Goal: Information Seeking & Learning: Learn about a topic

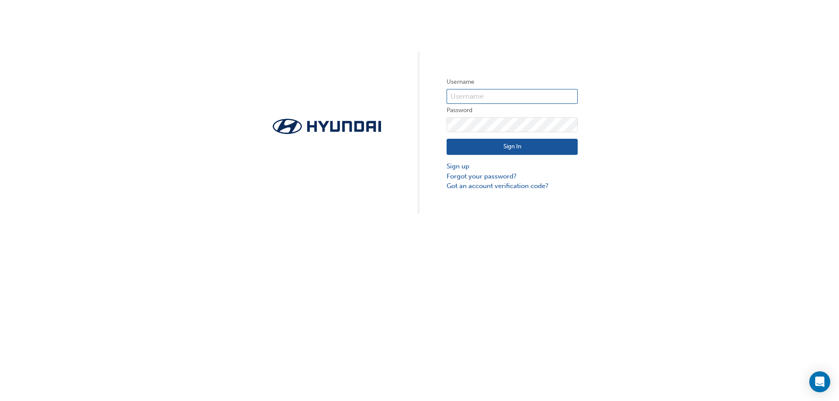
type input "35331"
click at [487, 151] on button "Sign In" at bounding box center [511, 147] width 131 height 17
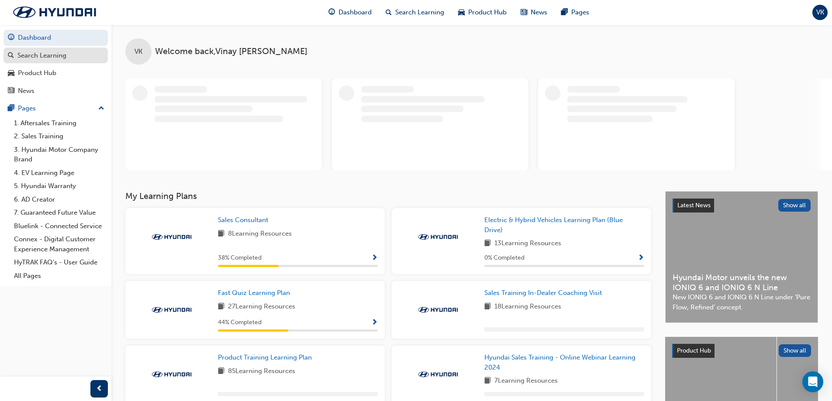
click at [26, 55] on div "Search Learning" at bounding box center [41, 56] width 49 height 10
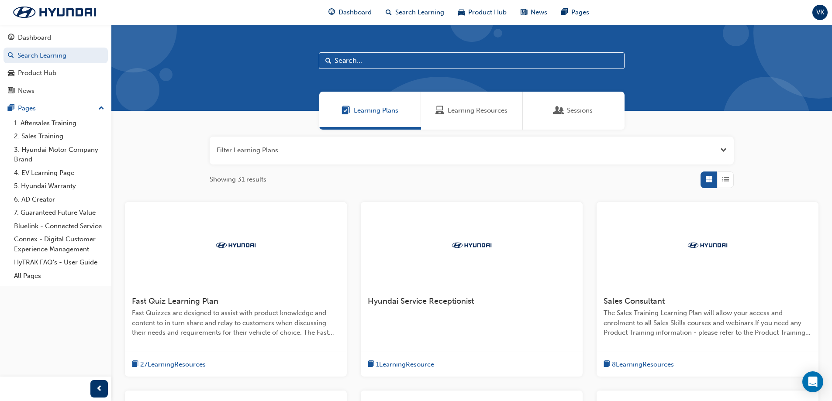
click at [175, 304] on span "Fast Quiz Learning Plan" at bounding box center [175, 302] width 86 height 10
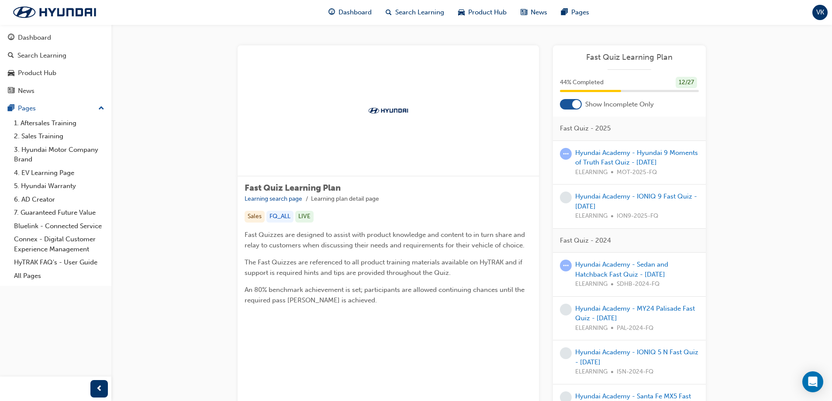
click at [627, 55] on span "Fast Quiz Learning Plan" at bounding box center [629, 57] width 139 height 10
click at [609, 193] on link "Hyundai Academy - IONIQ 9 Fast Quiz - [DATE]" at bounding box center [636, 202] width 122 height 18
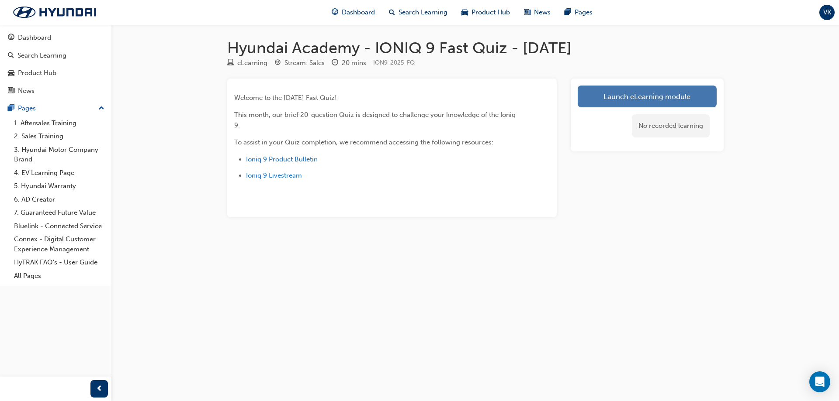
click at [627, 90] on link "Launch eLearning module" at bounding box center [646, 97] width 139 height 22
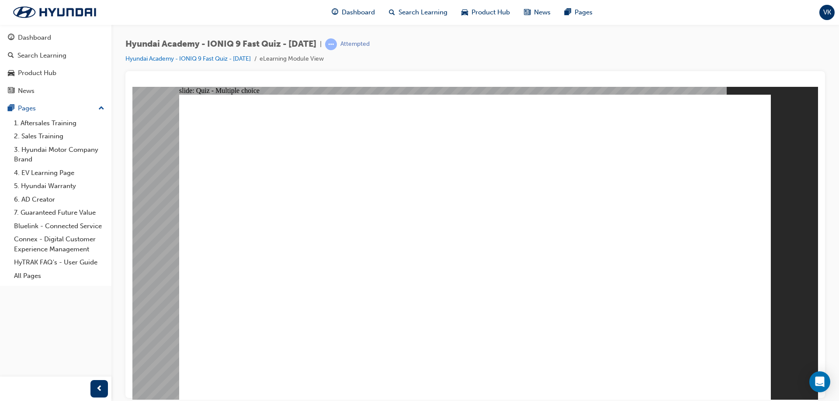
radio input "true"
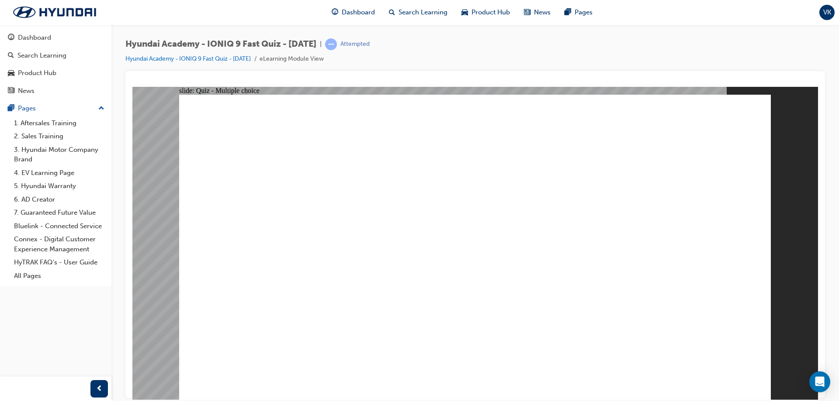
radio input "true"
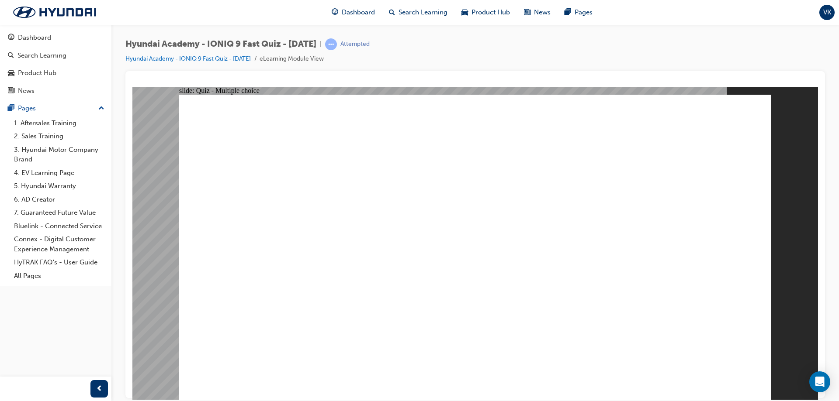
radio input "true"
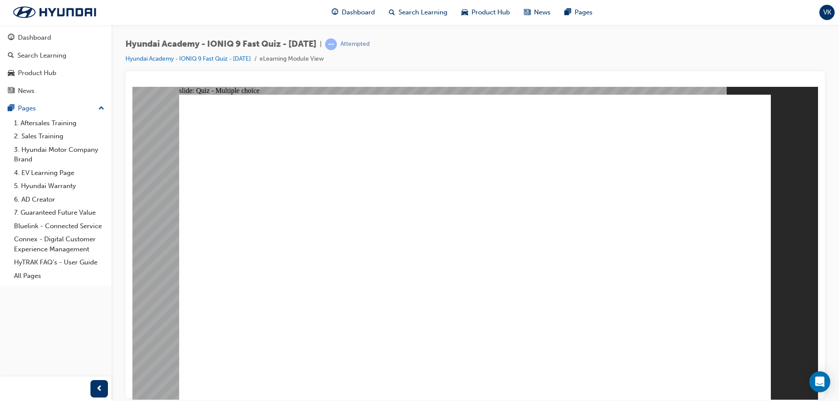
radio input "true"
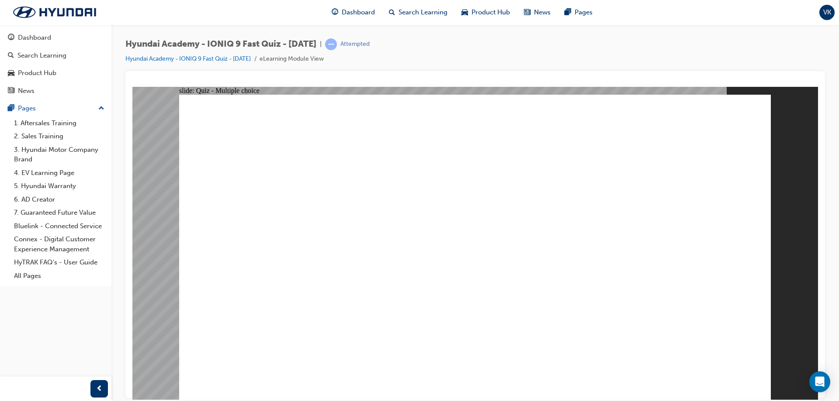
radio input "true"
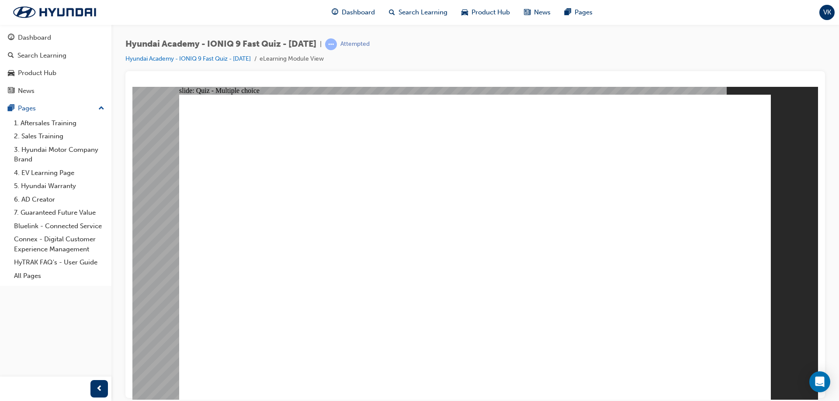
checkbox input "true"
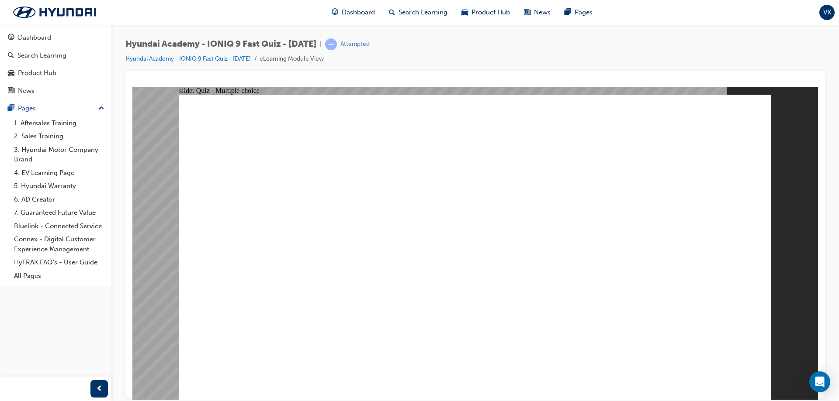
checkbox input "true"
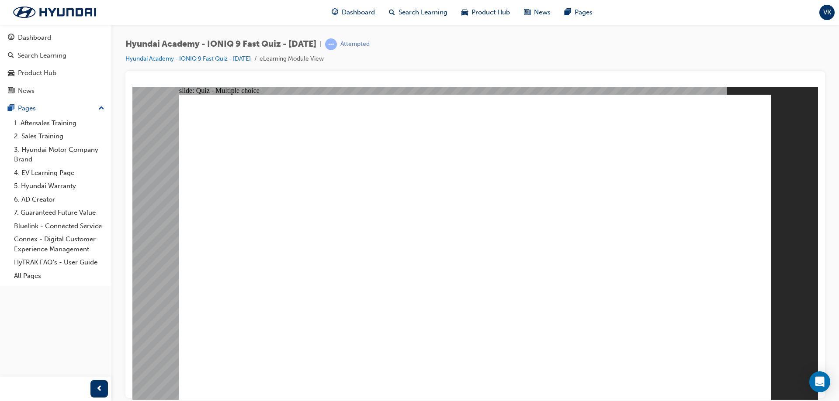
radio input "true"
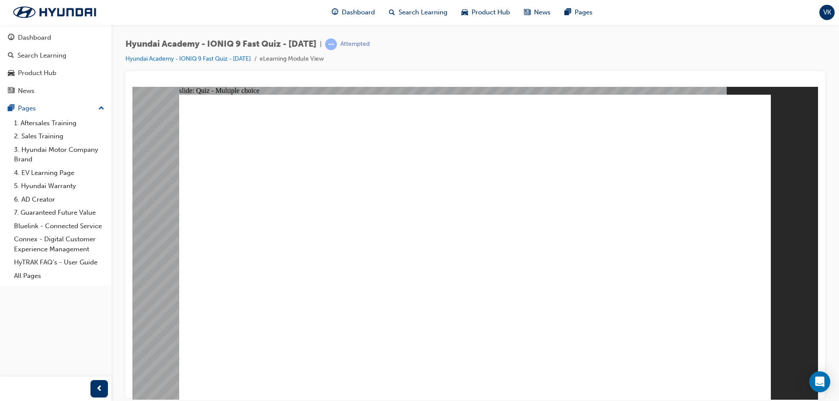
checkbox input "true"
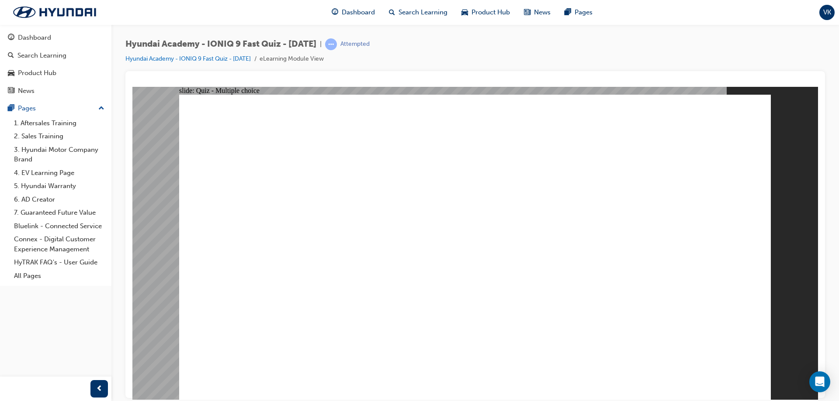
checkbox input "true"
radio input "true"
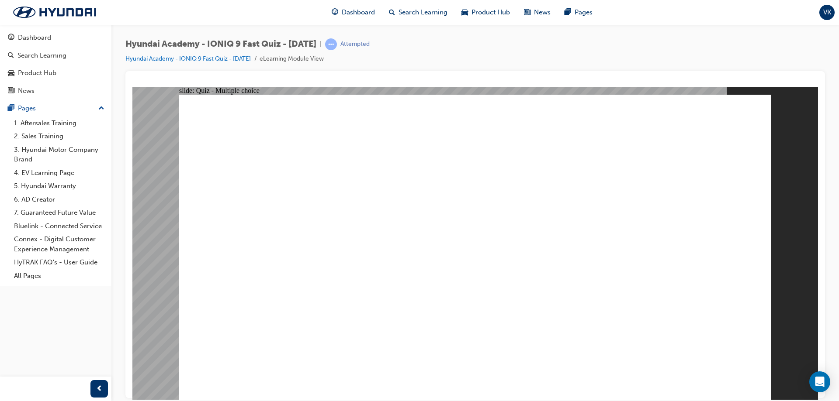
radio input "true"
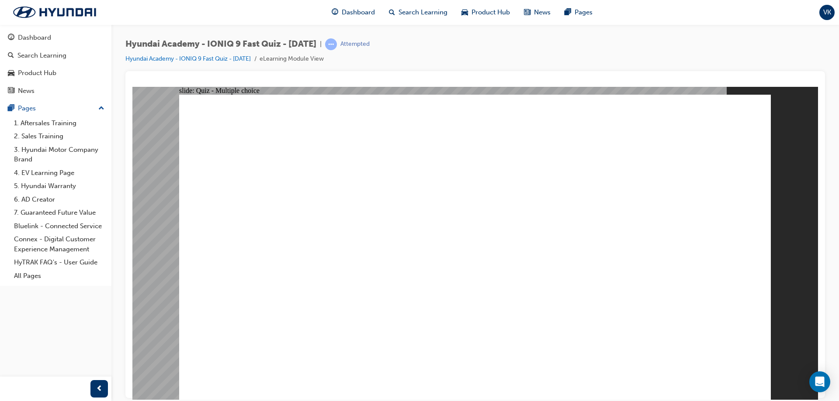
radio input "true"
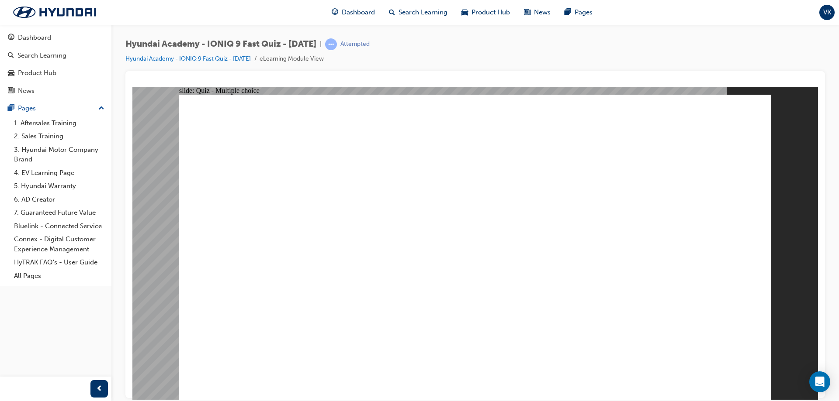
radio input "true"
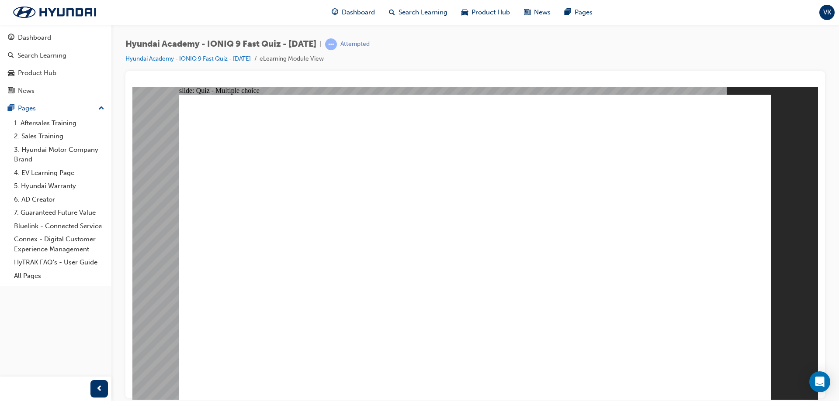
radio input "true"
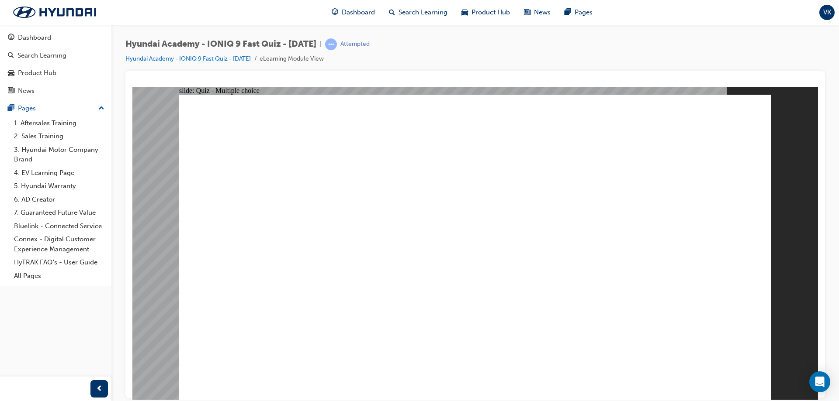
radio input "true"
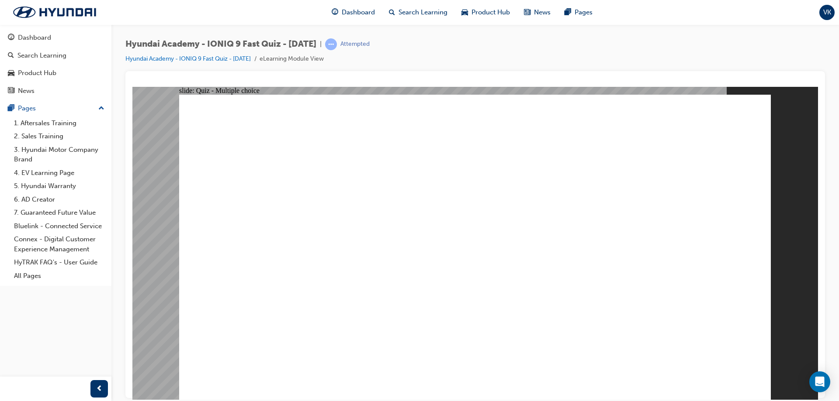
radio input "true"
radio input "false"
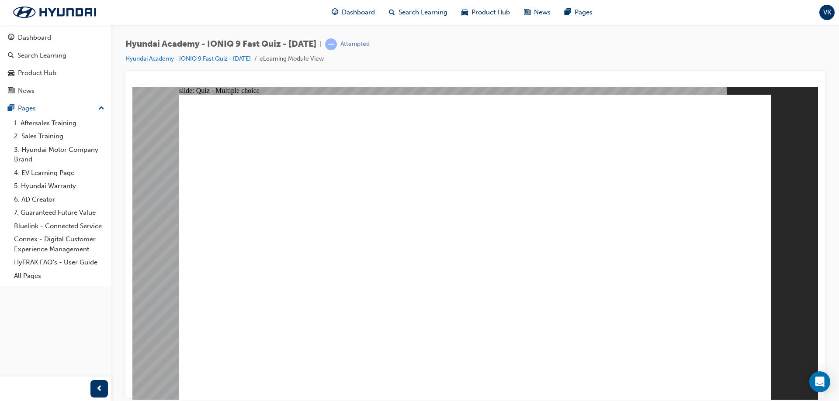
radio input "true"
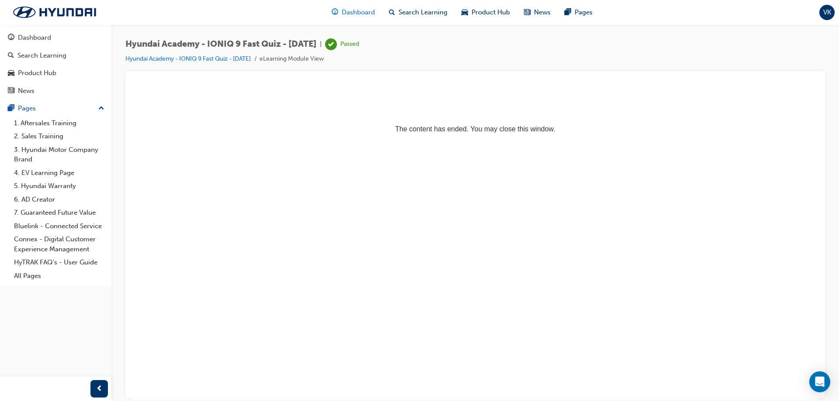
click at [360, 10] on span "Dashboard" at bounding box center [358, 12] width 33 height 10
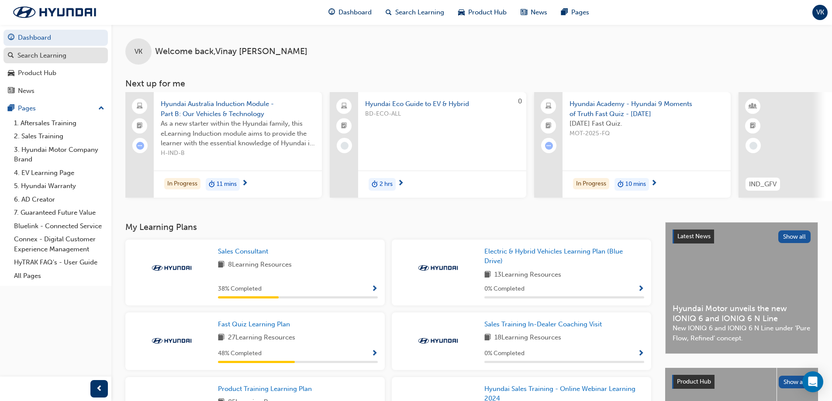
click at [58, 63] on link "Search Learning" at bounding box center [55, 56] width 104 height 16
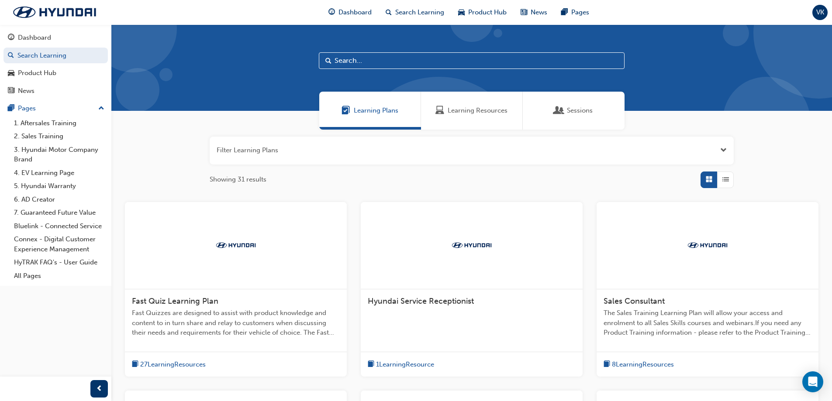
click at [259, 260] on div at bounding box center [236, 245] width 222 height 87
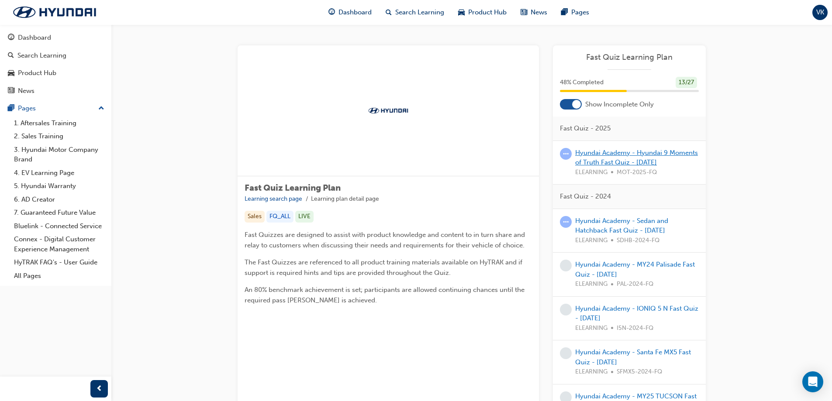
click at [628, 159] on link "Hyundai Academy - Hyundai 9 Moments of Truth Fast Quiz - [DATE]" at bounding box center [636, 158] width 123 height 18
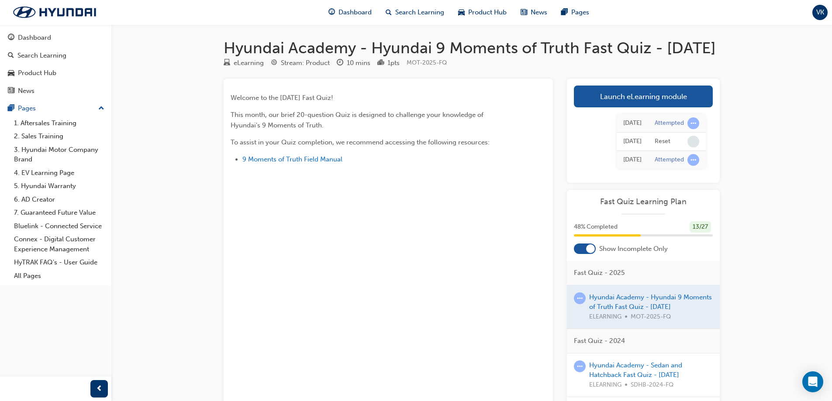
click at [443, 66] on span "MOT-2025-FQ" at bounding box center [427, 62] width 40 height 7
click at [415, 66] on span "MOT-2025-FQ" at bounding box center [427, 62] width 40 height 7
click at [446, 66] on span "MOT-2025-FQ" at bounding box center [427, 62] width 40 height 7
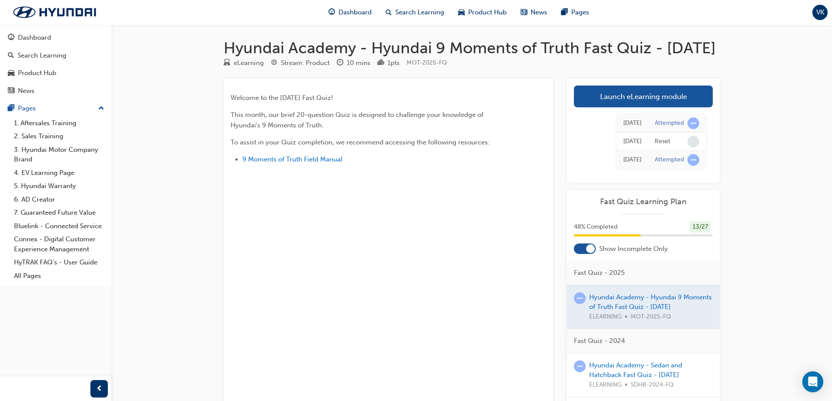
click at [447, 66] on span "MOT-2025-FQ" at bounding box center [427, 62] width 40 height 7
click at [446, 66] on span "MOT-2025-FQ" at bounding box center [427, 62] width 40 height 7
click at [415, 66] on span "MOT-2025-FQ" at bounding box center [427, 62] width 40 height 7
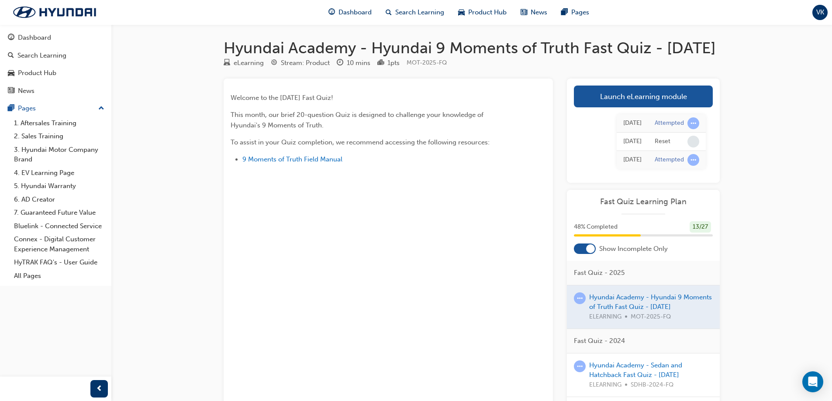
click at [444, 66] on span "MOT-2025-FQ" at bounding box center [427, 62] width 40 height 7
